Goal: Information Seeking & Learning: Learn about a topic

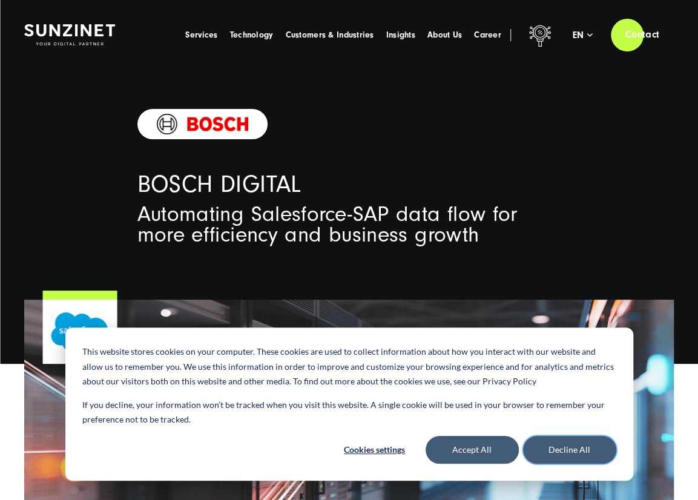
click at [569, 454] on button "Decline All" at bounding box center [569, 450] width 93 height 28
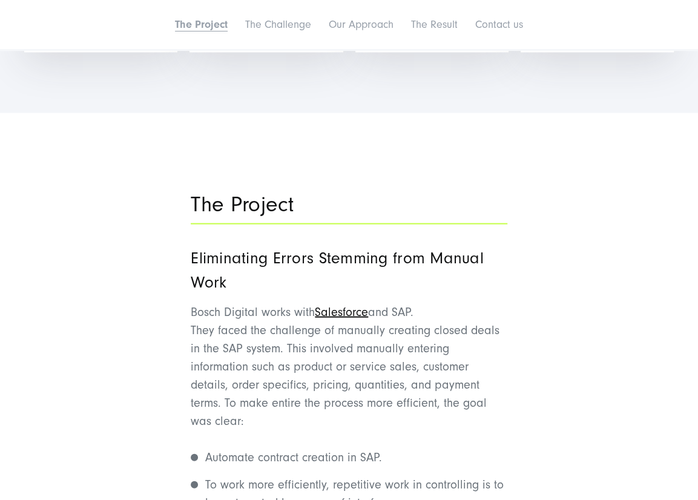
scroll to position [969, 0]
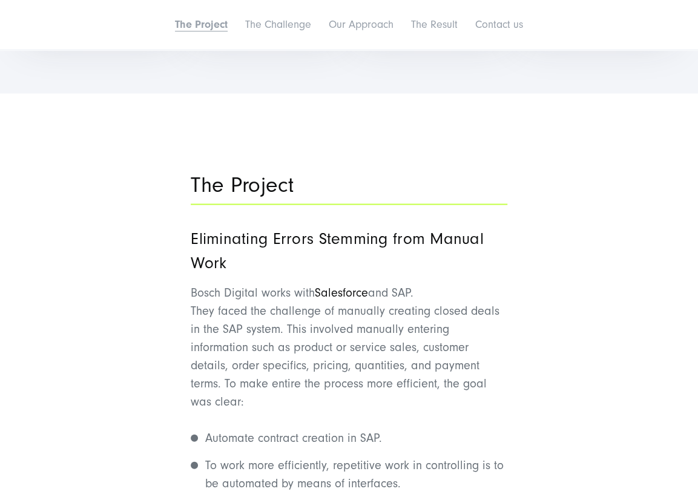
click at [343, 289] on link "Salesforce" at bounding box center [341, 292] width 53 height 13
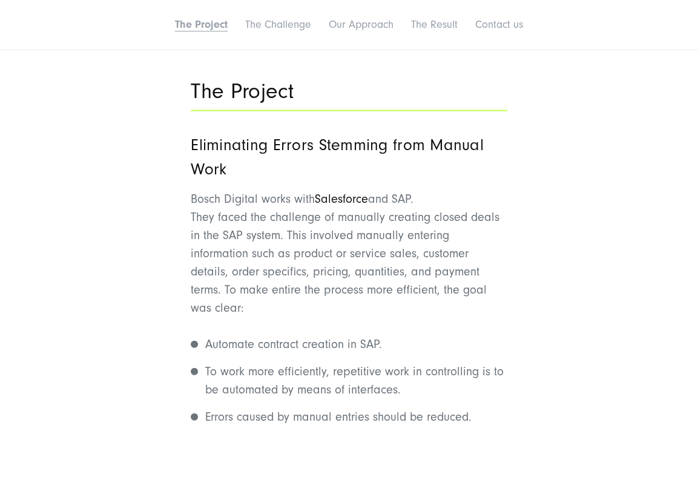
scroll to position [1090, 0]
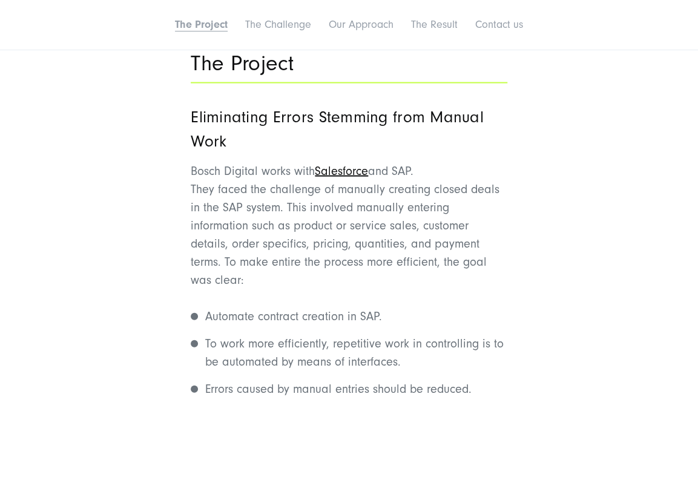
click at [446, 363] on li "To work more efficiently, repetitive work in controlling is to be automated by …" at bounding box center [349, 353] width 317 height 36
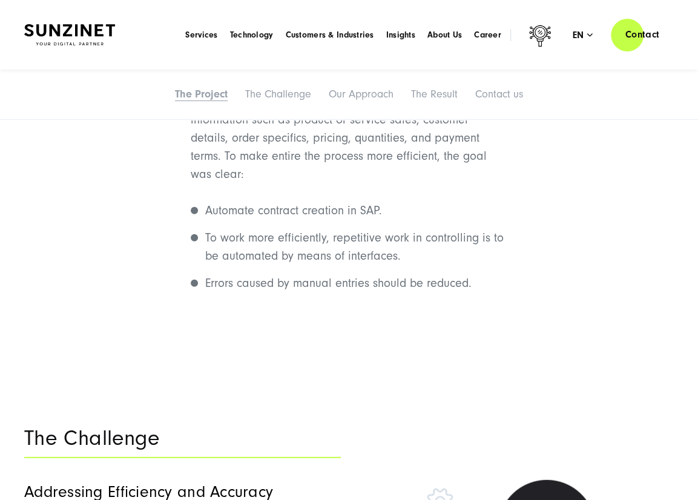
scroll to position [1151, 0]
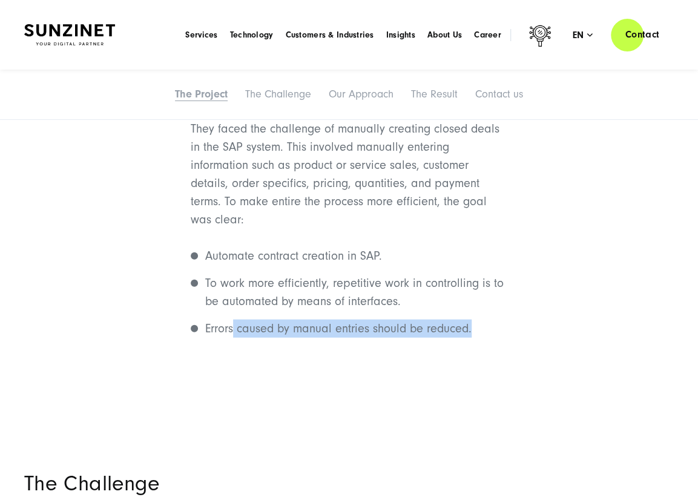
drag, startPoint x: 475, startPoint y: 326, endPoint x: 234, endPoint y: 343, distance: 242.3
click at [234, 343] on div "The Project Eliminating Errors Stemming from Manual Work Bosch Digital works wi…" at bounding box center [349, 175] width 317 height 395
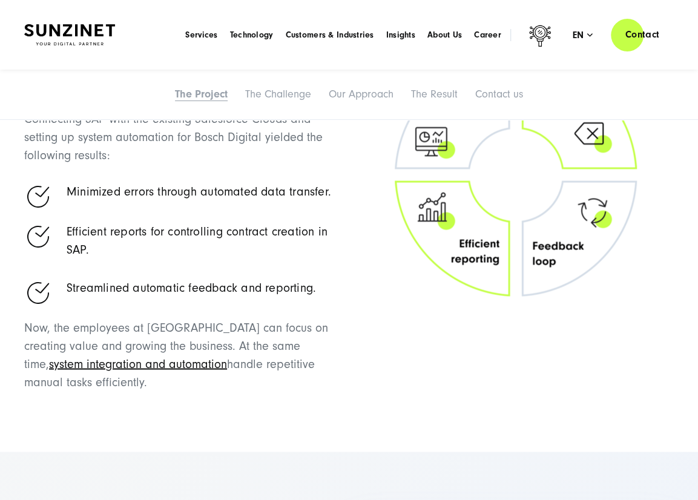
scroll to position [2847, 0]
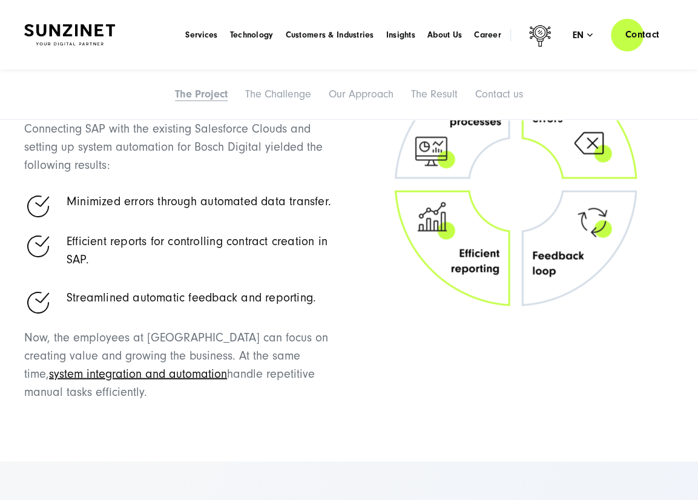
click at [134, 27] on div "Smart Search AI Here you can ask a specific question about our agency and our s…" at bounding box center [349, 35] width 650 height 35
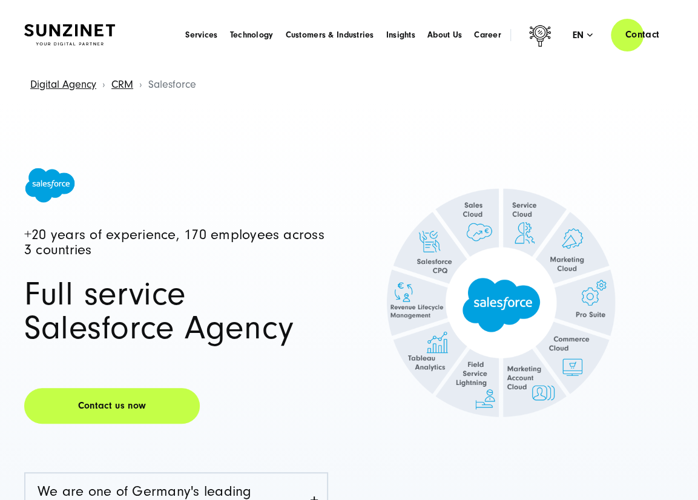
click at [127, 34] on div "Smart Search AI Here you can ask a specific question about our agency and our s…" at bounding box center [349, 35] width 650 height 35
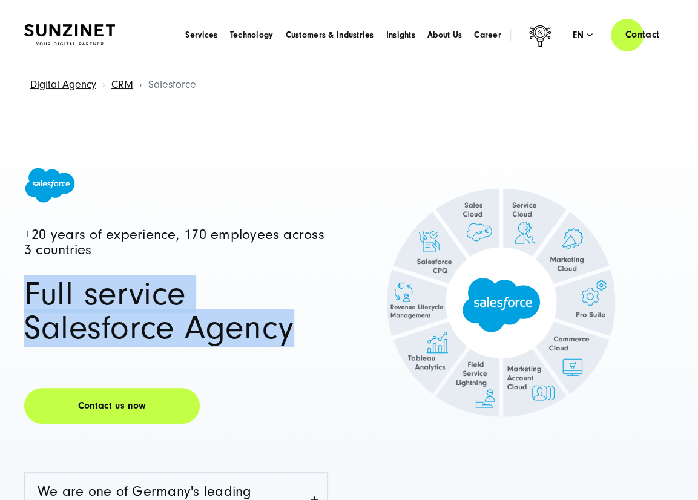
drag, startPoint x: 27, startPoint y: 297, endPoint x: 331, endPoint y: 325, distance: 304.7
click at [331, 325] on div "+20 years of experience, 170 employees across 3 countries Full service Salesfor…" at bounding box center [186, 421] width 325 height 509
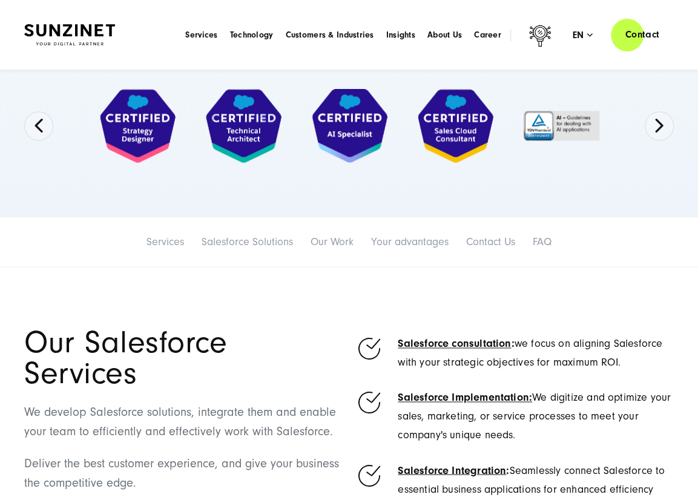
scroll to position [363, 0]
